Goal: Find specific page/section: Find specific page/section

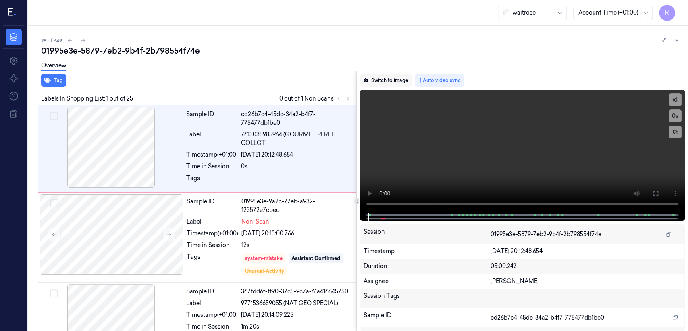
click at [398, 78] on button "Switch to image" at bounding box center [386, 80] width 52 height 13
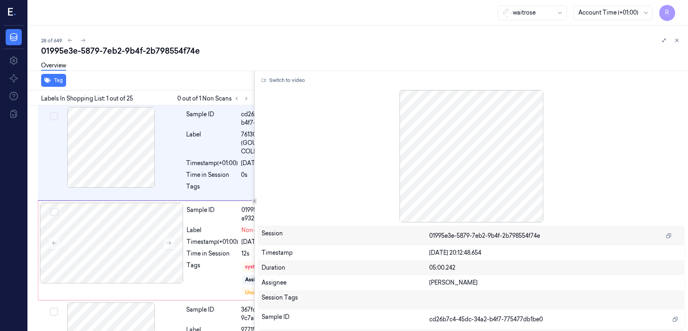
click at [265, 70] on div "01995e3e-5879-7eb2-9b4f-2b798554f74e Overview Tag Labels In Shopping List: 1 ou…" at bounding box center [361, 187] width 641 height 285
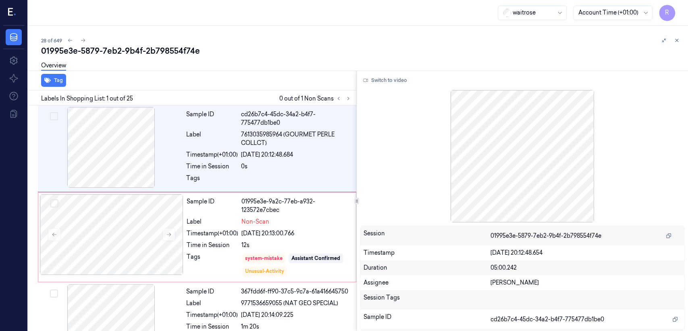
click at [372, 67] on div "01995e3e-5879-7eb2-9b4f-2b798554f74e Overview Tag Labels In Shopping List: 1 ou…" at bounding box center [361, 187] width 641 height 285
drag, startPoint x: 646, startPoint y: 90, endPoint x: 532, endPoint y: 80, distance: 114.6
click at [532, 80] on div "Switch to video Session 01995e3e-5879-7eb2-9b4f-2b798554f74e Timestamp 18/09/20…" at bounding box center [522, 201] width 331 height 260
click at [476, 47] on div "01995e3e-5879-7eb2-9b4f-2b798554f74e" at bounding box center [361, 50] width 641 height 11
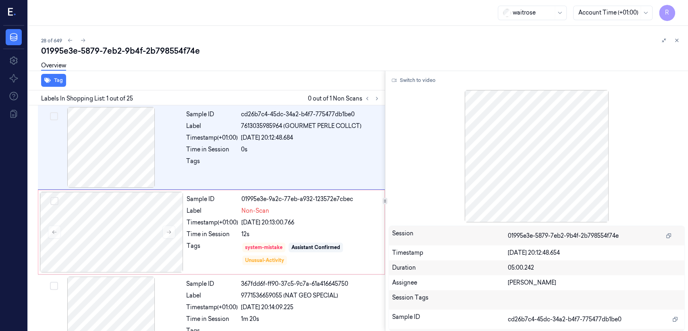
click at [400, 92] on div "Tag Labels In Shopping List: 1 out of 25 0 out of 1 Non Scans Sample ID cd26b7c…" at bounding box center [356, 201] width 663 height 260
